Goal: Information Seeking & Learning: Learn about a topic

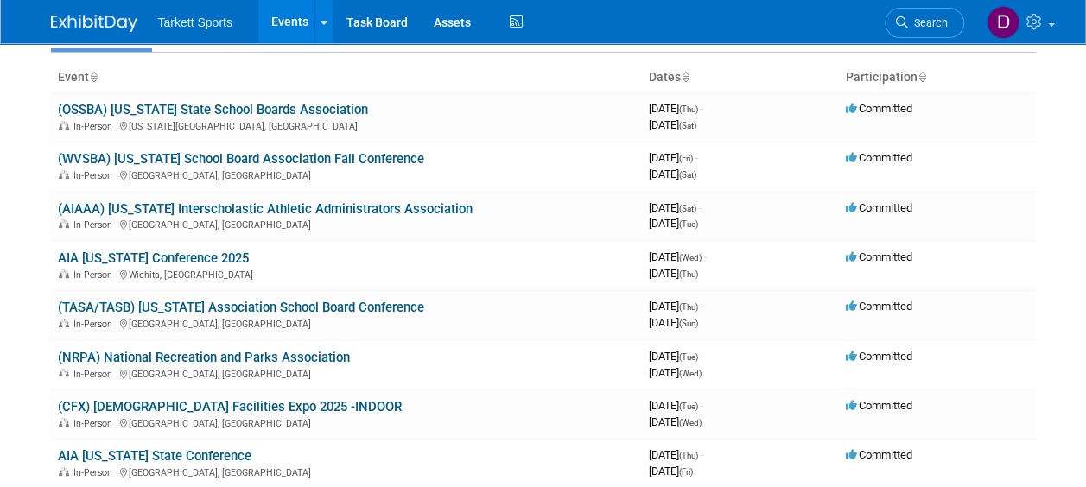
scroll to position [86, 0]
click at [361, 308] on link "(TASA/TASB) [US_STATE] Association School Board Conference" at bounding box center [241, 307] width 366 height 16
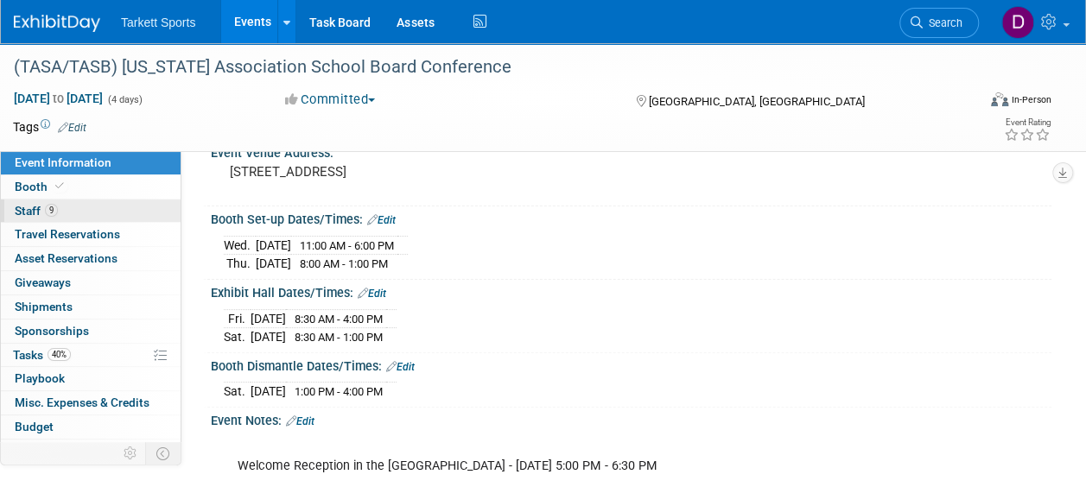
click at [18, 204] on span "Staff 9" at bounding box center [36, 211] width 43 height 14
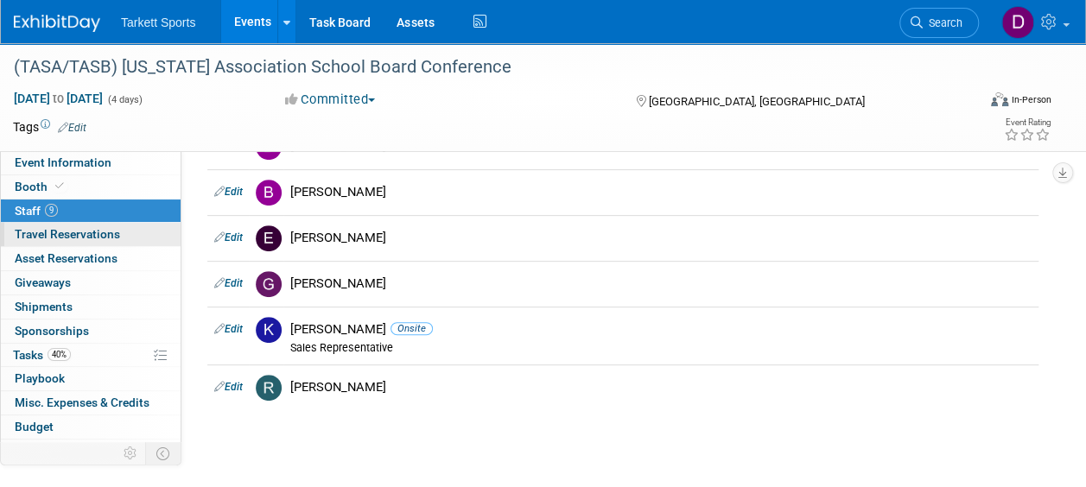
scroll to position [257, 0]
click at [107, 238] on span "Travel Reservations 0" at bounding box center [67, 234] width 105 height 14
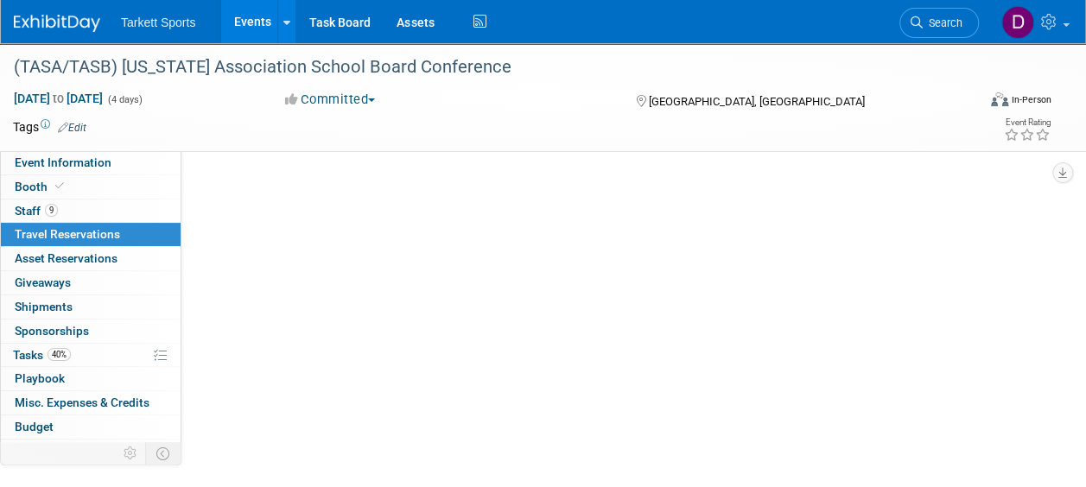
scroll to position [0, 0]
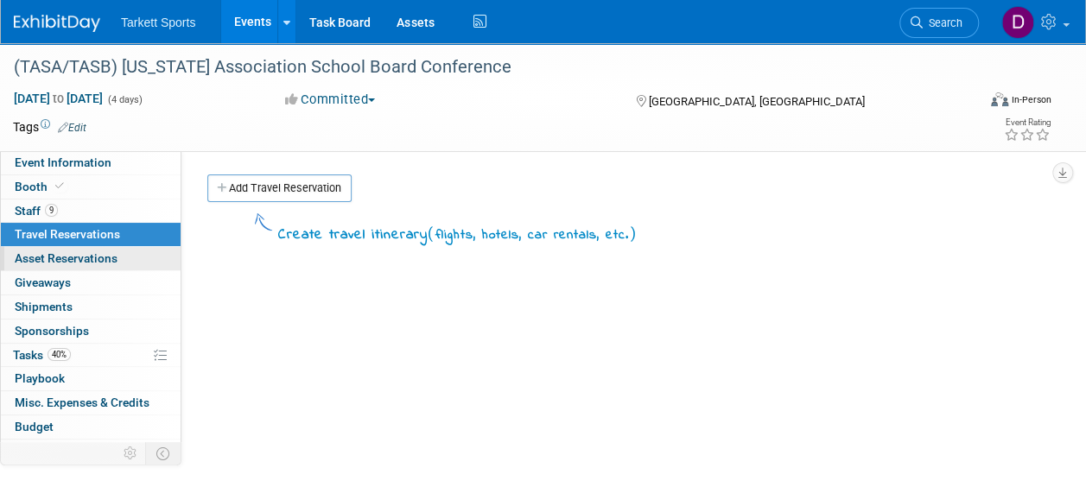
click at [83, 251] on span "Asset Reservations 0" at bounding box center [66, 258] width 103 height 14
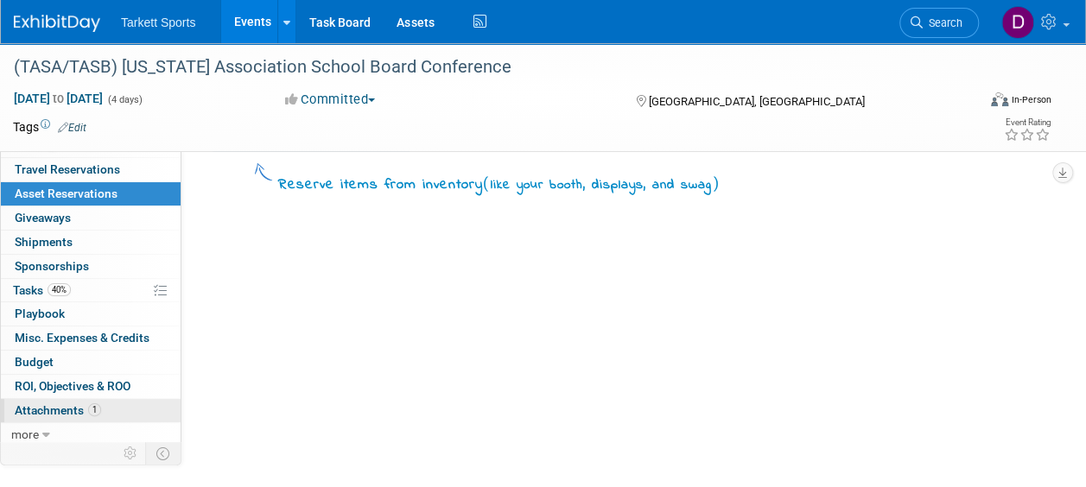
scroll to position [51, 0]
click at [49, 403] on span "Attachments 1" at bounding box center [58, 410] width 86 height 14
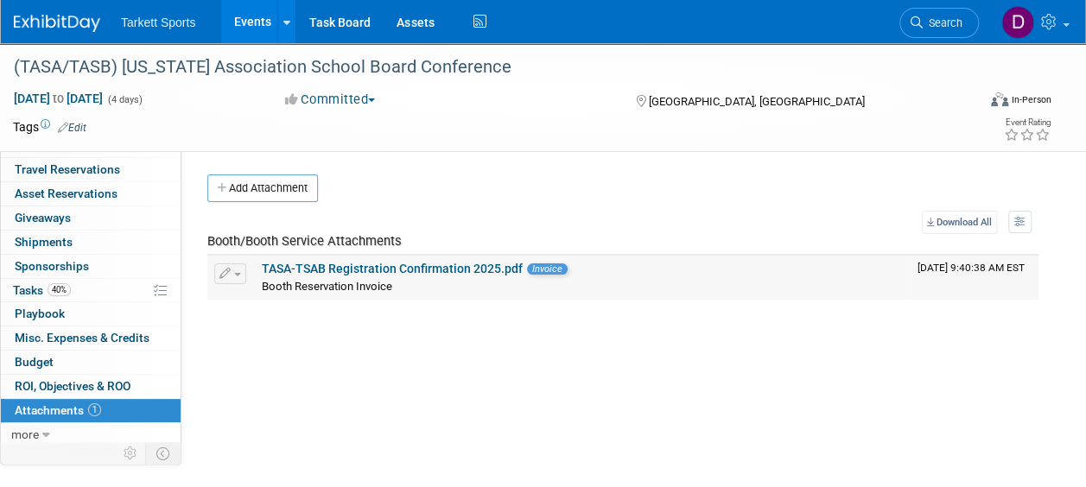
click at [367, 272] on link "TASA-TSAB Registration Confirmation 2025.pdf" at bounding box center [392, 269] width 261 height 14
click at [63, 387] on span "ROI, Objectives & ROO 0" at bounding box center [73, 386] width 116 height 14
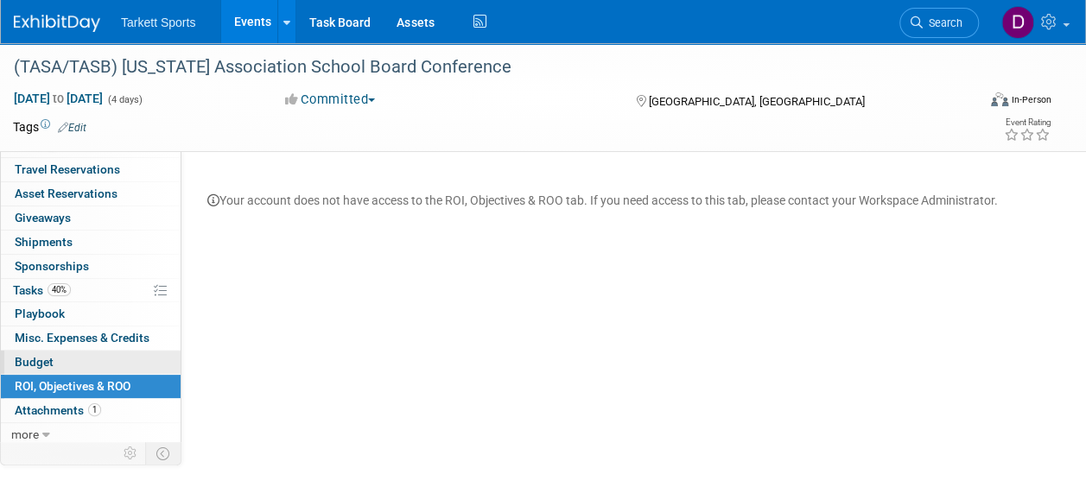
click at [42, 362] on span "Budget" at bounding box center [34, 362] width 39 height 14
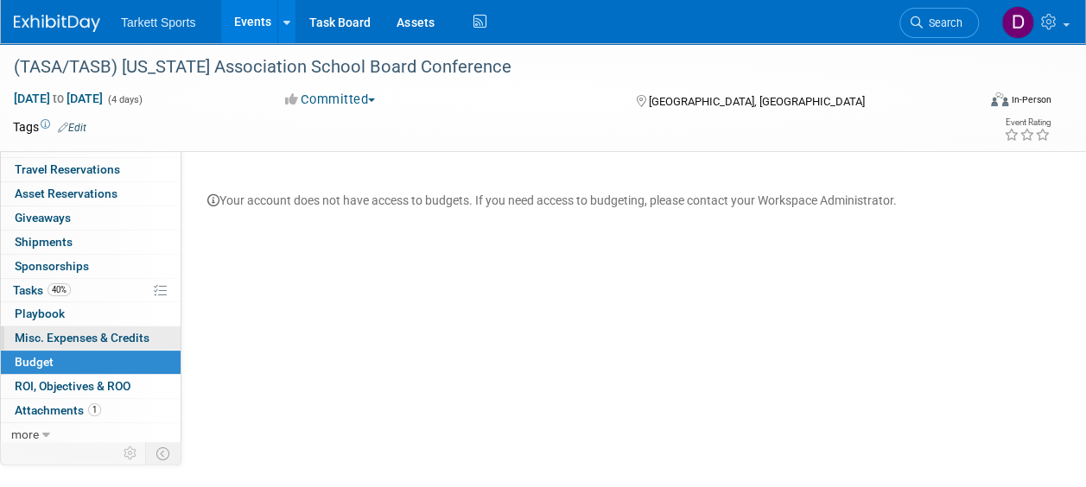
click at [50, 331] on span "Misc. Expenses & Credits 0" at bounding box center [82, 338] width 135 height 14
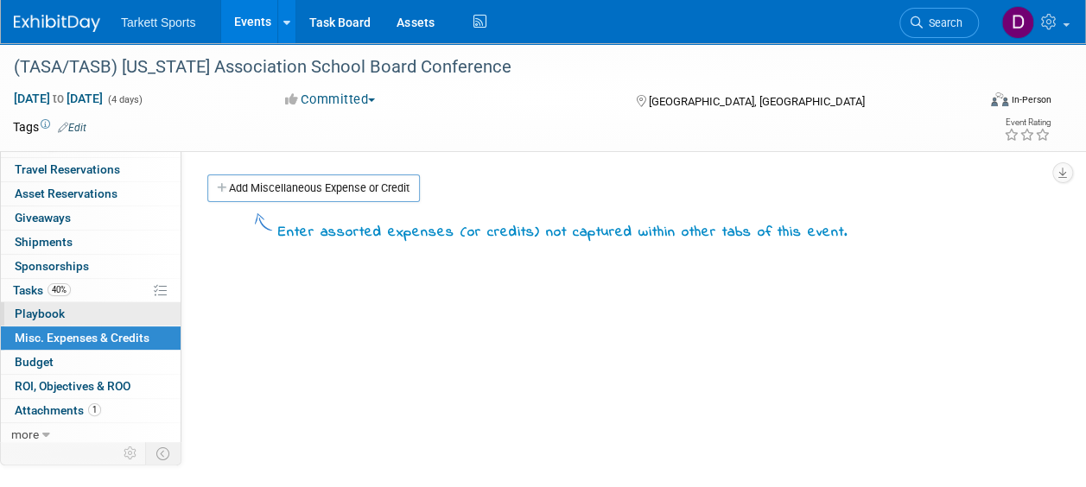
click at [48, 307] on span "Playbook 0" at bounding box center [40, 314] width 50 height 14
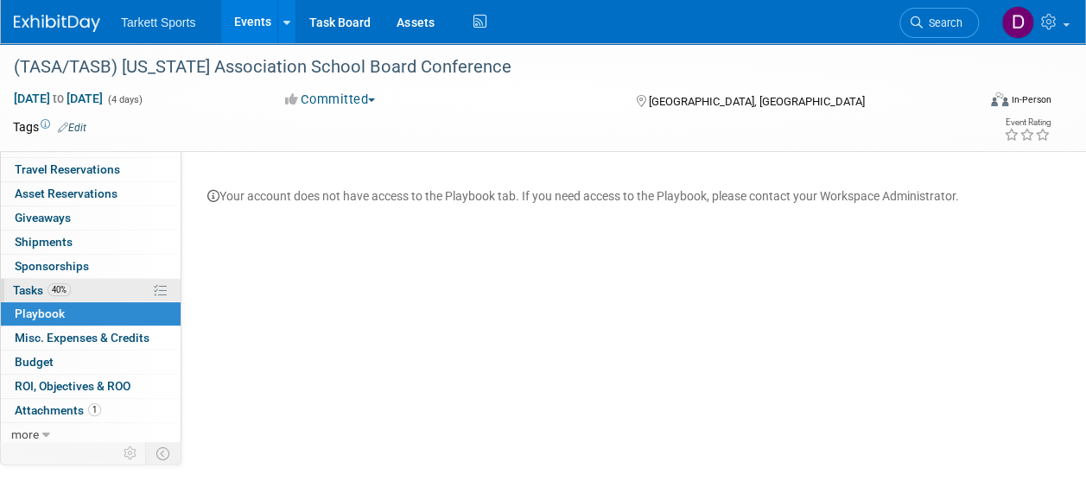
click at [43, 289] on span "Tasks 40%" at bounding box center [42, 290] width 58 height 14
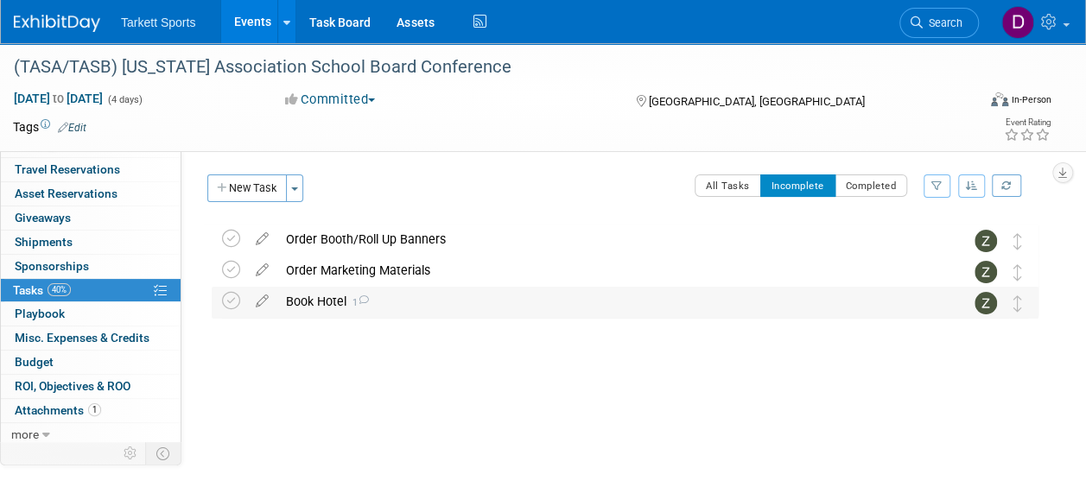
click at [320, 304] on div "Book Hotel 1" at bounding box center [608, 301] width 663 height 29
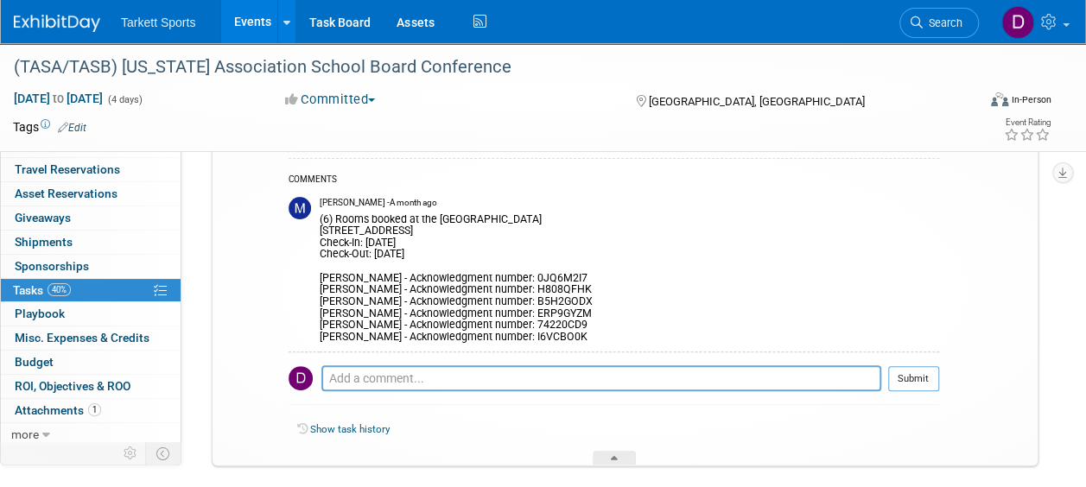
scroll to position [168, 0]
